Goal: Task Accomplishment & Management: Manage account settings

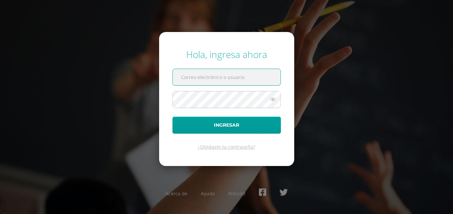
click at [232, 84] on input "text" at bounding box center [227, 77] width 108 height 16
type input "[EMAIL_ADDRESS][DOMAIN_NAME]"
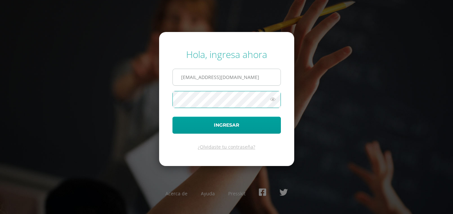
click at [256, 76] on input "[EMAIL_ADDRESS][DOMAIN_NAME]" at bounding box center [227, 77] width 108 height 16
click at [172, 117] on button "Ingresar" at bounding box center [226, 125] width 108 height 17
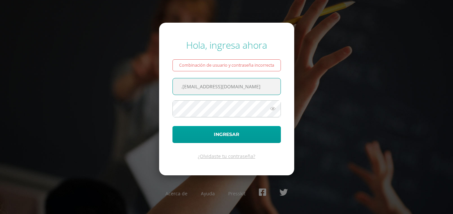
type input ".[EMAIL_ADDRESS][DOMAIN_NAME]"
click at [172, 126] on button "Ingresar" at bounding box center [226, 134] width 108 height 17
click at [305, 57] on div "Hola, ingresa ahora Combinación de usuario y contraseña incorrecta .[EMAIL_ADDR…" at bounding box center [226, 106] width 430 height 147
